Goal: Task Accomplishment & Management: Complete application form

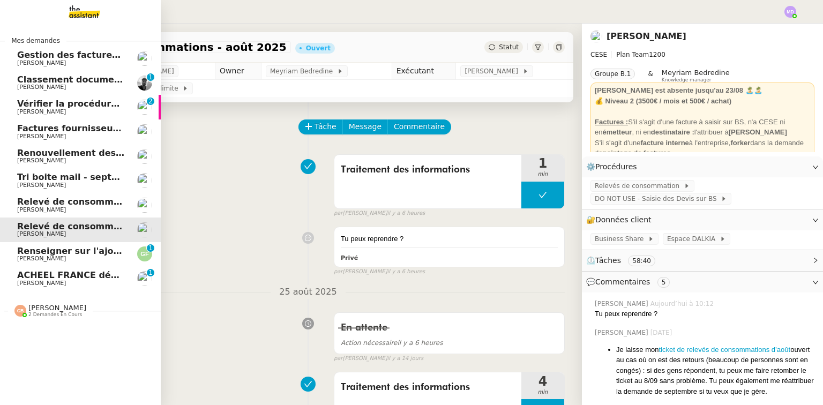
click at [62, 172] on link "Tri boite mail - [DATE] [PERSON_NAME]" at bounding box center [80, 180] width 161 height 25
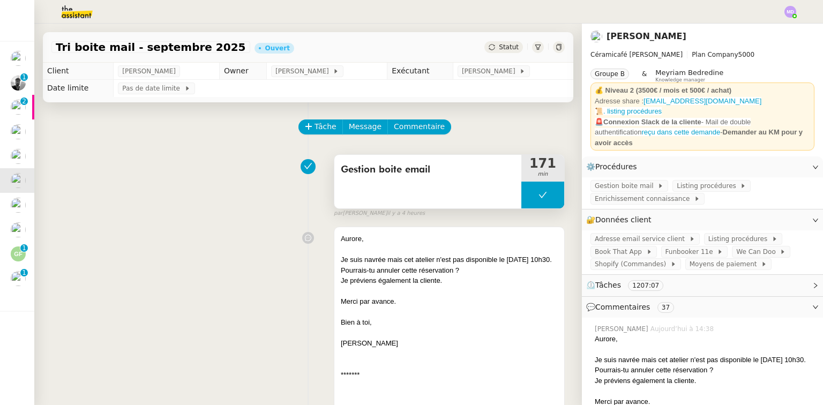
click at [537, 203] on button at bounding box center [542, 195] width 43 height 27
click at [521, 202] on div at bounding box center [531, 195] width 21 height 27
click at [546, 203] on div at bounding box center [542, 195] width 43 height 27
click at [546, 203] on button at bounding box center [552, 195] width 21 height 27
click at [521, 198] on button at bounding box center [542, 195] width 43 height 27
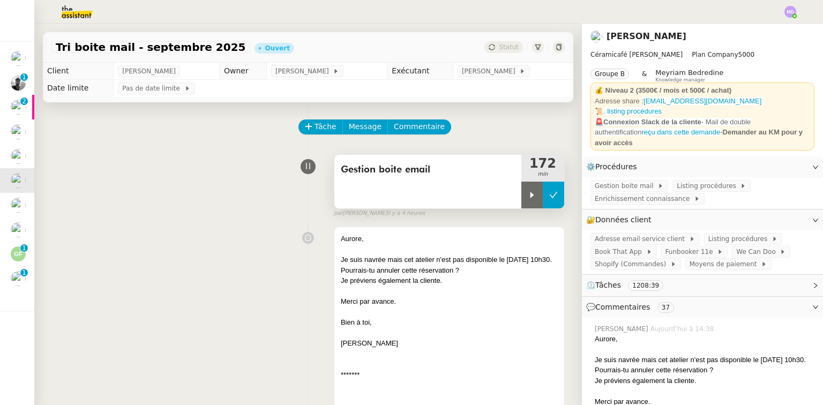
click at [527, 198] on icon at bounding box center [531, 195] width 9 height 9
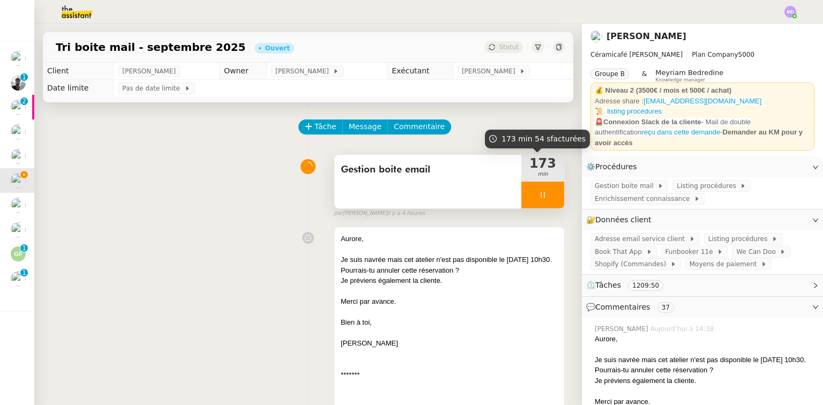
click at [538, 198] on div at bounding box center [542, 195] width 43 height 27
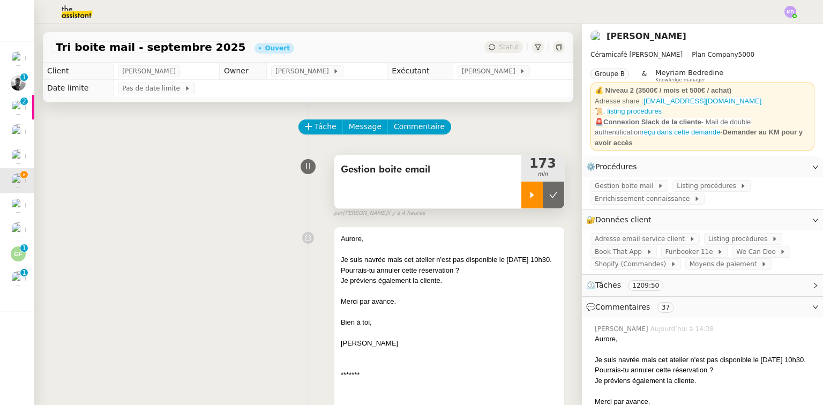
click at [549, 197] on icon at bounding box center [553, 195] width 8 height 6
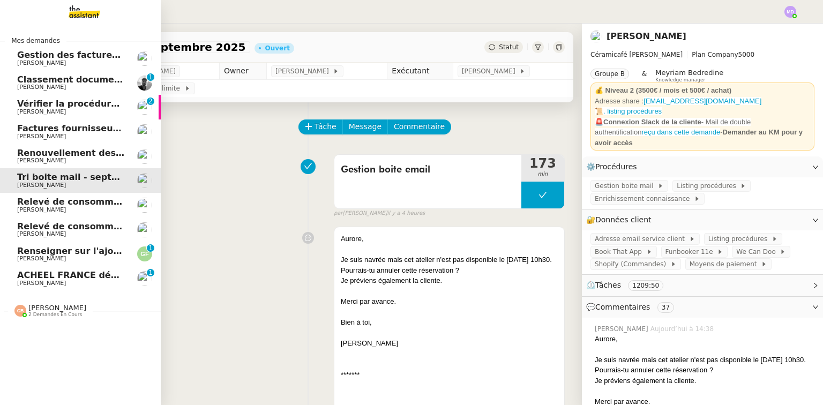
drag, startPoint x: 24, startPoint y: 257, endPoint x: 50, endPoint y: 247, distance: 28.5
click at [24, 257] on span "[PERSON_NAME]" at bounding box center [41, 258] width 49 height 7
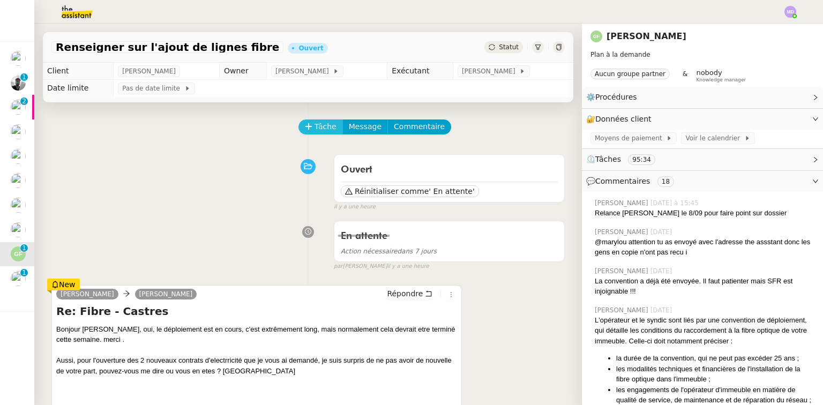
click at [320, 126] on span "Tâche" at bounding box center [325, 126] width 22 height 12
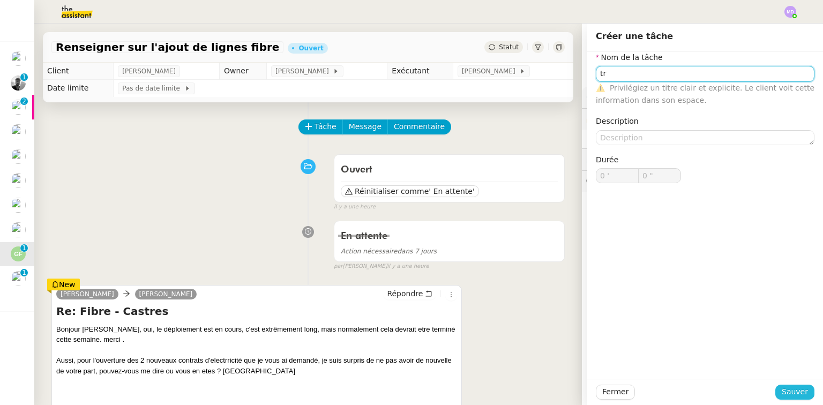
type input "tr"
click at [787, 394] on span "Sauver" at bounding box center [794, 392] width 26 height 12
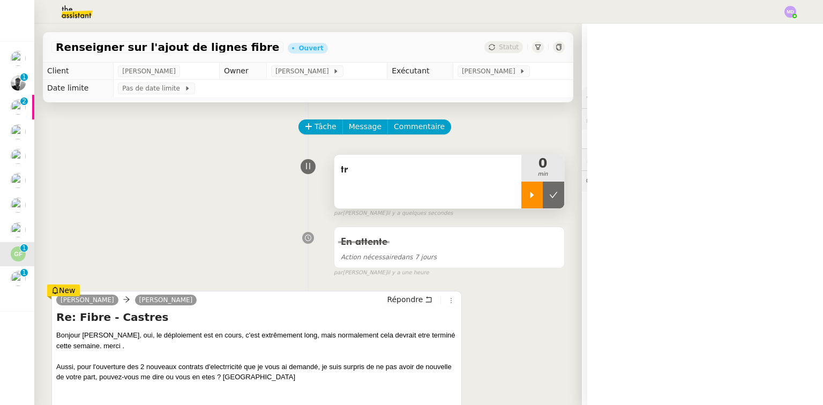
click at [530, 196] on icon at bounding box center [532, 195] width 4 height 6
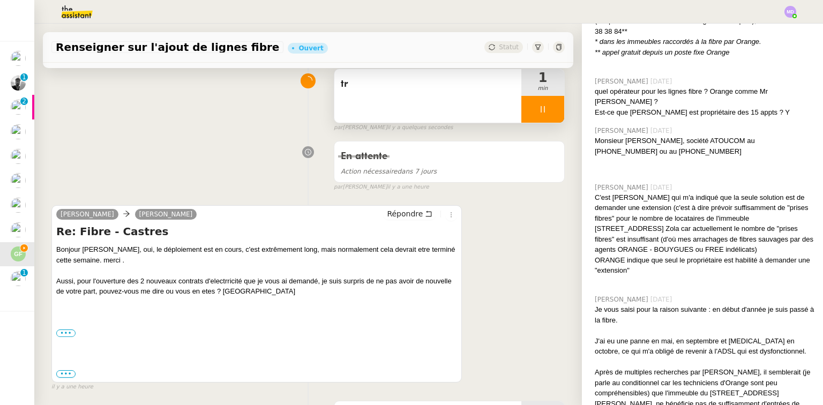
scroll to position [1577, 0]
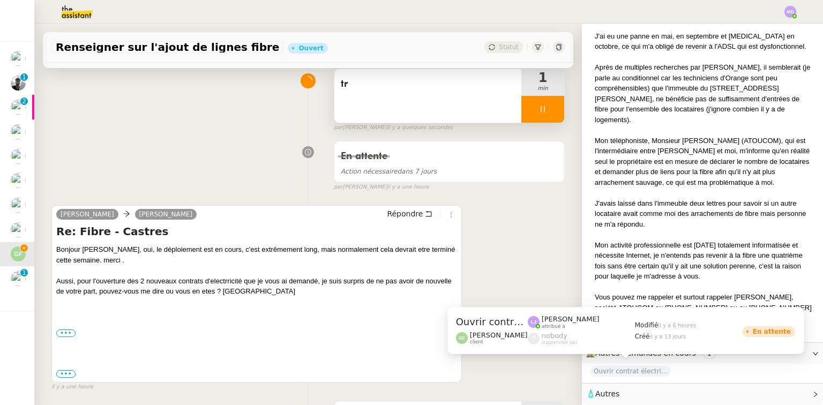
click at [636, 366] on span "Ouvrir contrat électricité temporaire" at bounding box center [630, 371] width 80 height 11
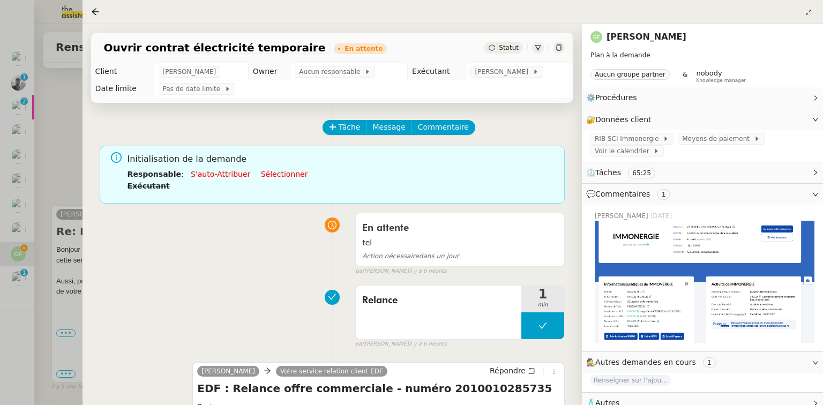
click at [96, 12] on icon at bounding box center [95, 11] width 9 height 9
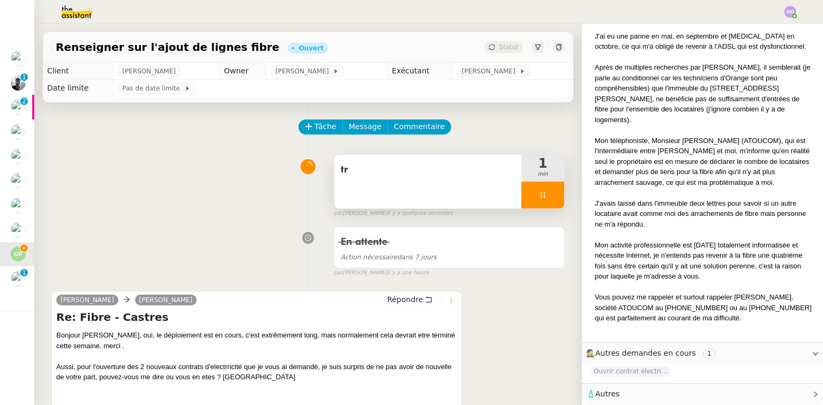
click at [477, 205] on div "tr" at bounding box center [427, 182] width 187 height 54
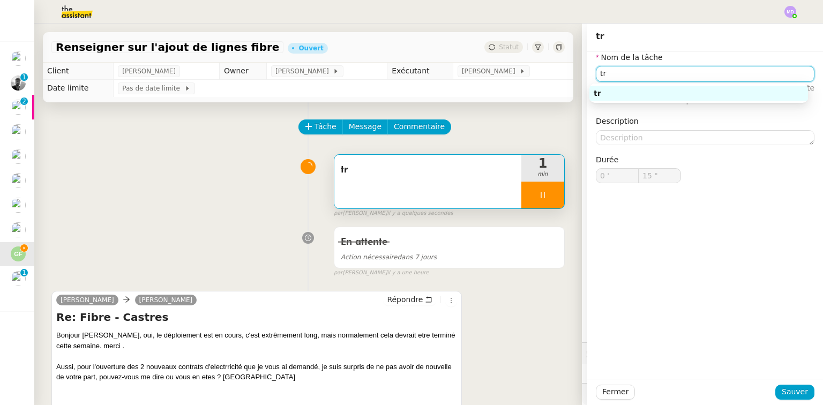
drag, startPoint x: 602, startPoint y: 71, endPoint x: 563, endPoint y: 71, distance: 38.6
click at [563, 71] on app-ticket "Renseigner sur l'ajout de lignes fibre Ouvert Statut Client [PERSON_NAME] Owner…" at bounding box center [428, 214] width 788 height 381
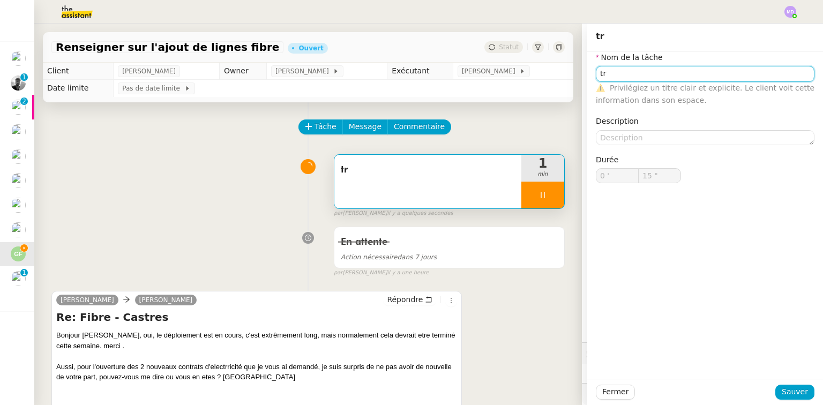
type input "P"
type input "16 ""
type input "Prise d'info"
type input "17 ""
type input "Prise d'informations"
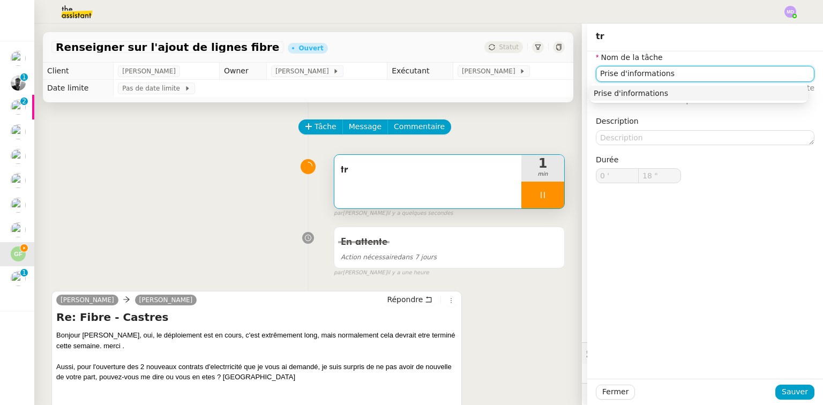
click at [617, 92] on div "Prise d'informations" at bounding box center [698, 93] width 210 height 10
type input "19 ""
type input "Prise d'informations"
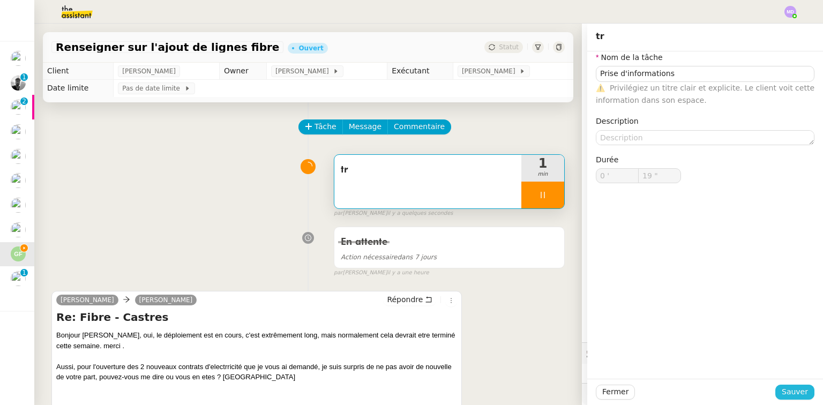
click at [790, 391] on span "Sauver" at bounding box center [794, 392] width 26 height 12
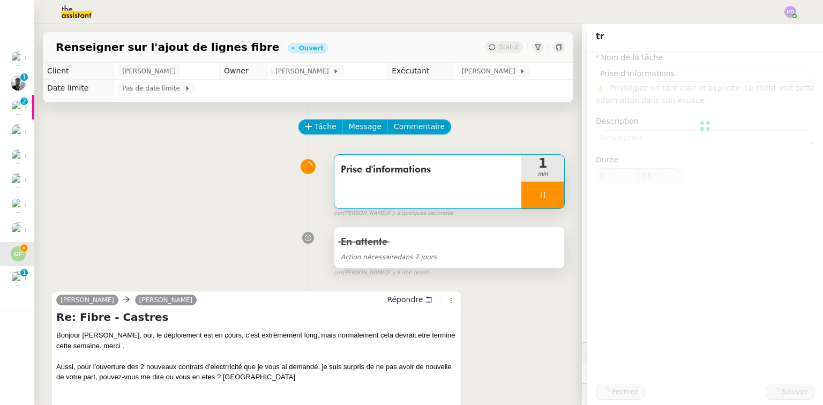
type input "20 ""
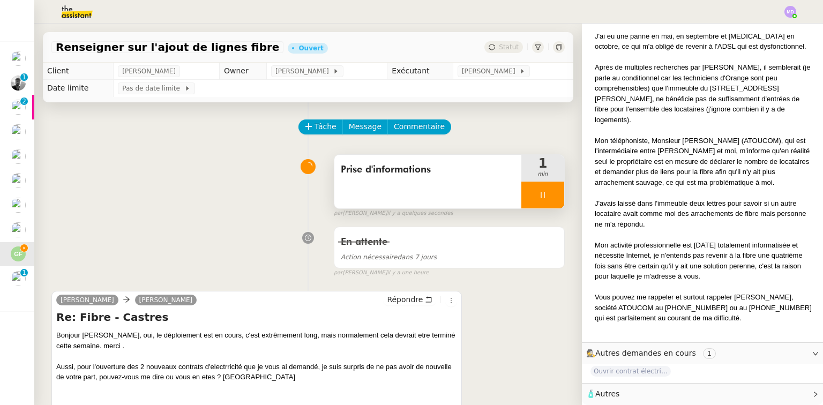
click at [553, 204] on div "Prise d'informations 1 min" at bounding box center [449, 181] width 231 height 55
click at [550, 204] on div at bounding box center [542, 195] width 43 height 27
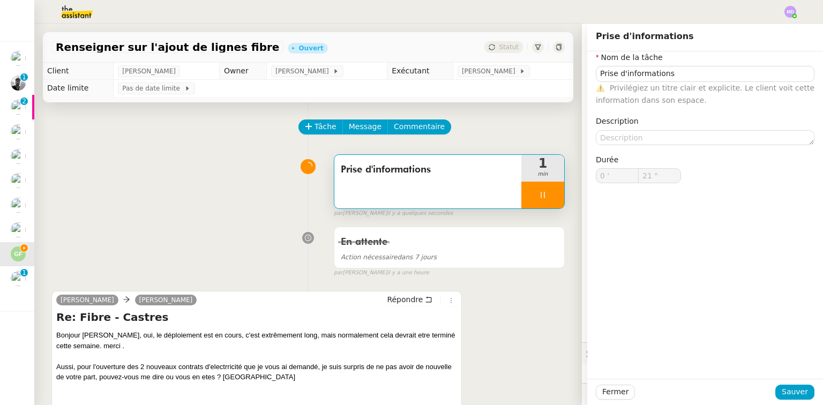
type input "22 ""
click at [550, 204] on button at bounding box center [552, 195] width 21 height 27
type input "Prise d'informations"
type input "0 '"
type input "21 ""
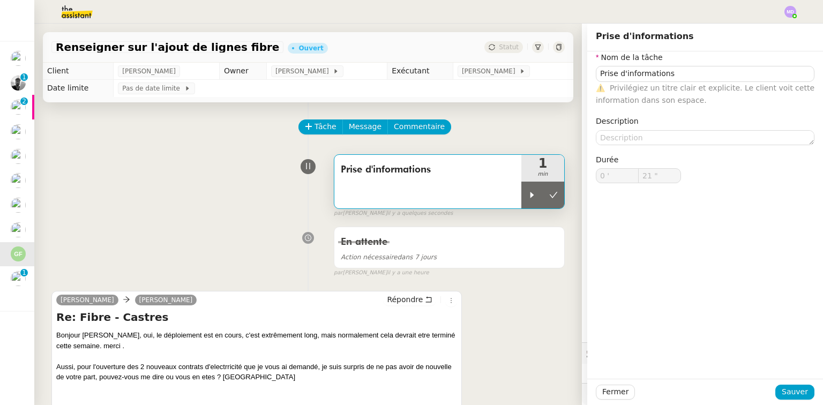
type input "Prise d'informations"
type input "0 '"
type input "21 ""
type input "Prise d'informations"
type input "0 '"
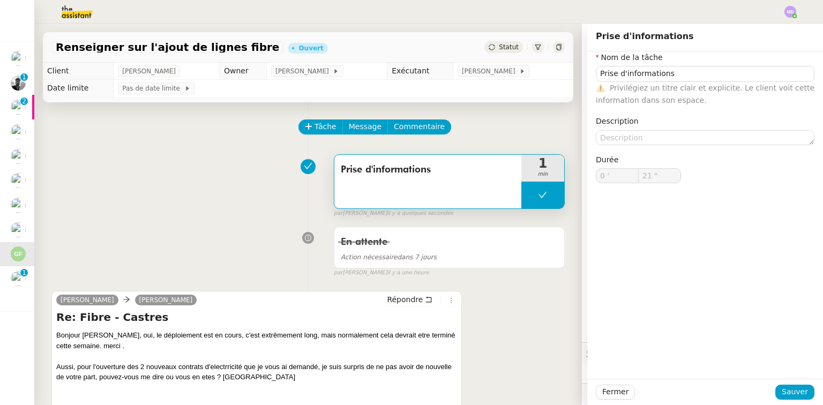
type input "21 ""
type input "Prise d'informations"
type input "0 '"
type input "21 ""
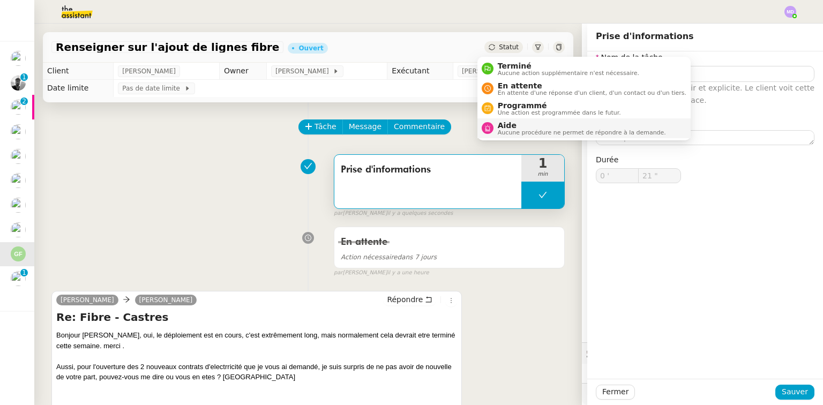
drag, startPoint x: 518, startPoint y: 135, endPoint x: 523, endPoint y: 128, distance: 8.5
click at [518, 135] on li "Aide Aucune procédure ne permet de répondre à la demande." at bounding box center [583, 128] width 213 height 20
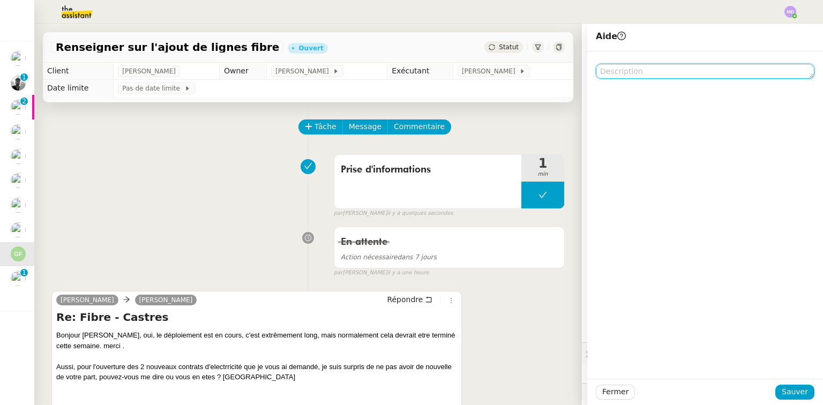
click at [625, 77] on textarea at bounding box center [704, 71] width 218 height 15
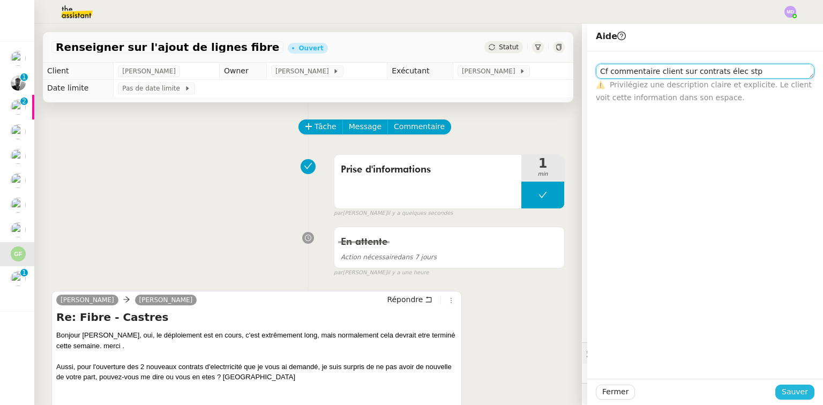
type textarea "Cf commentaire client sur contrats élec stp"
click at [781, 388] on span "Sauver" at bounding box center [794, 392] width 26 height 12
